Goal: Find specific fact

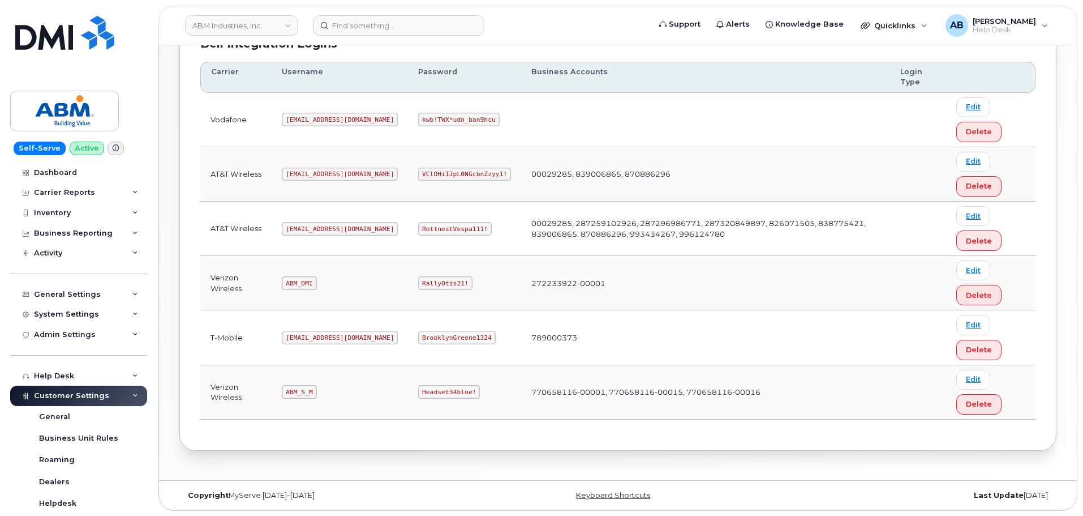
scroll to position [177, 0]
click at [316, 228] on code "[EMAIL_ADDRESS][DOMAIN_NAME]" at bounding box center [340, 228] width 116 height 14
copy code "[EMAIL_ADDRESS][DOMAIN_NAME]"
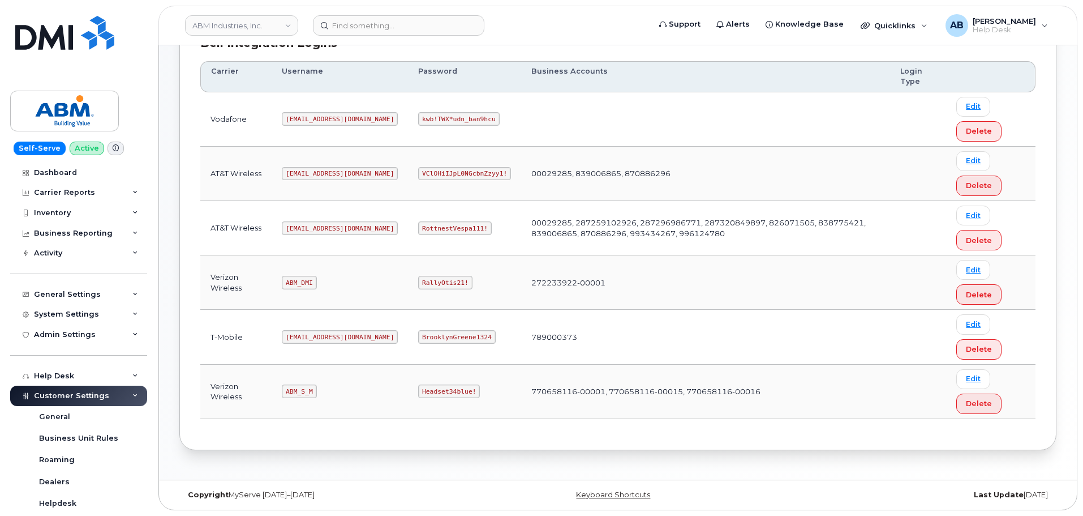
click at [418, 221] on code "RottnestVespa111!" at bounding box center [455, 228] width 74 height 14
click at [418, 223] on code "RottnestVespa111!" at bounding box center [455, 228] width 74 height 14
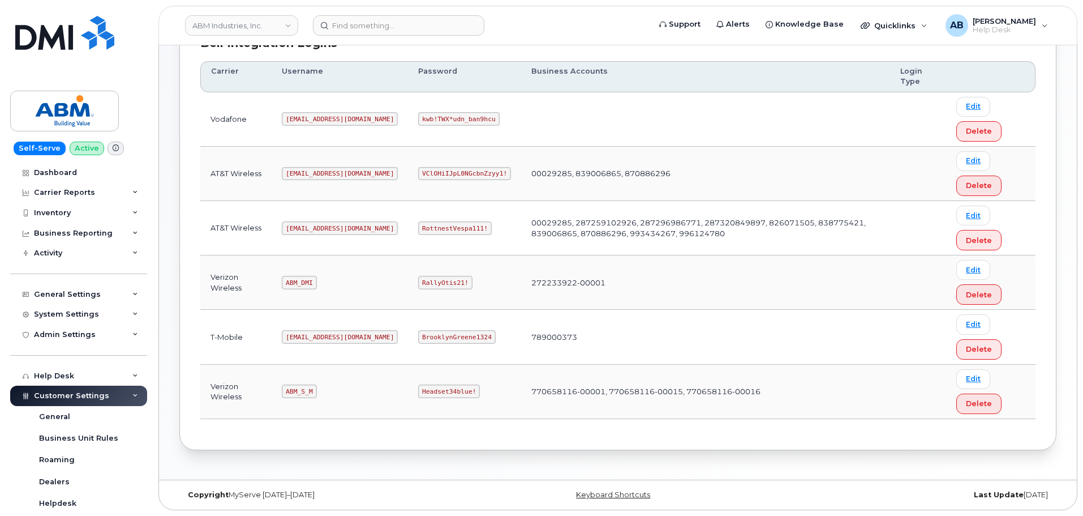
drag, startPoint x: 575, startPoint y: 290, endPoint x: 282, endPoint y: 494, distance: 356.2
click at [568, 295] on td "272233922-00001" at bounding box center [705, 282] width 369 height 54
